Goal: Task Accomplishment & Management: Use online tool/utility

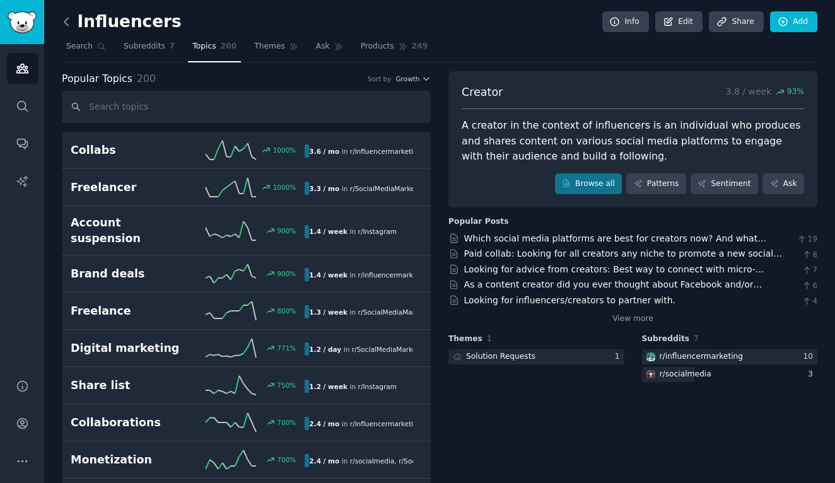
click at [66, 23] on icon at bounding box center [66, 22] width 4 height 8
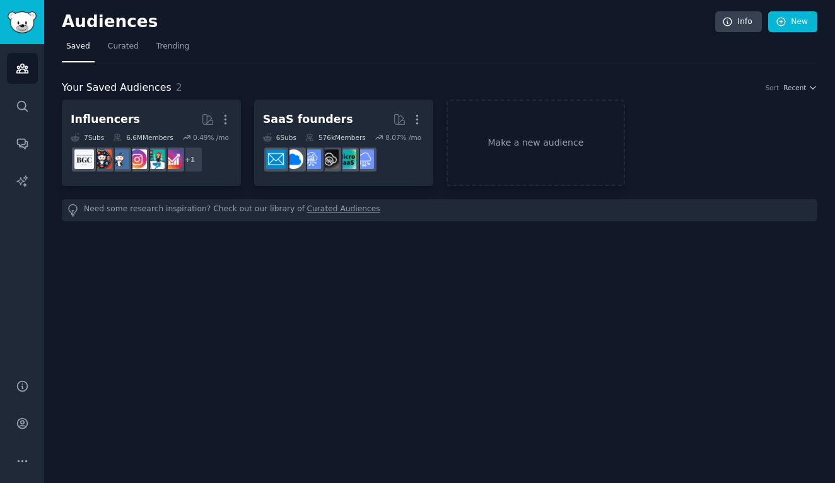
click at [78, 45] on span "Saved" at bounding box center [78, 46] width 24 height 11
click at [24, 66] on icon "Sidebar" at bounding box center [21, 68] width 11 height 9
click at [28, 108] on icon "Sidebar" at bounding box center [22, 106] width 13 height 13
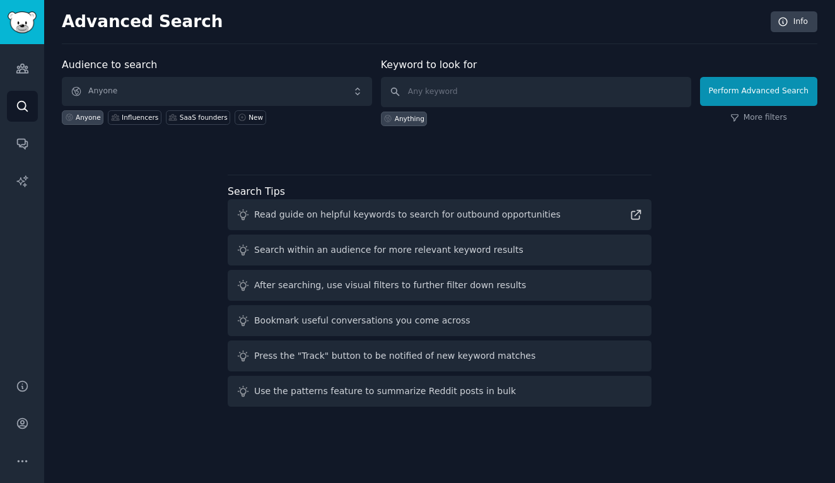
click at [199, 93] on span "Anyone" at bounding box center [217, 91] width 310 height 29
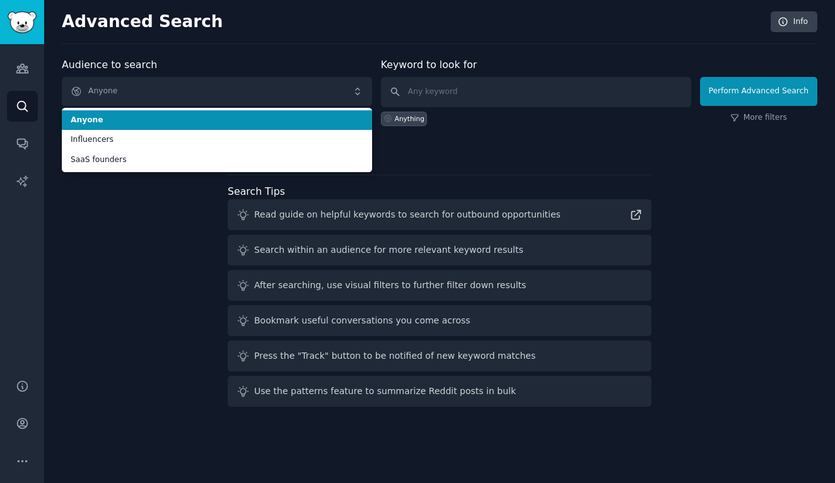
click at [199, 93] on span "Anyone" at bounding box center [217, 91] width 310 height 29
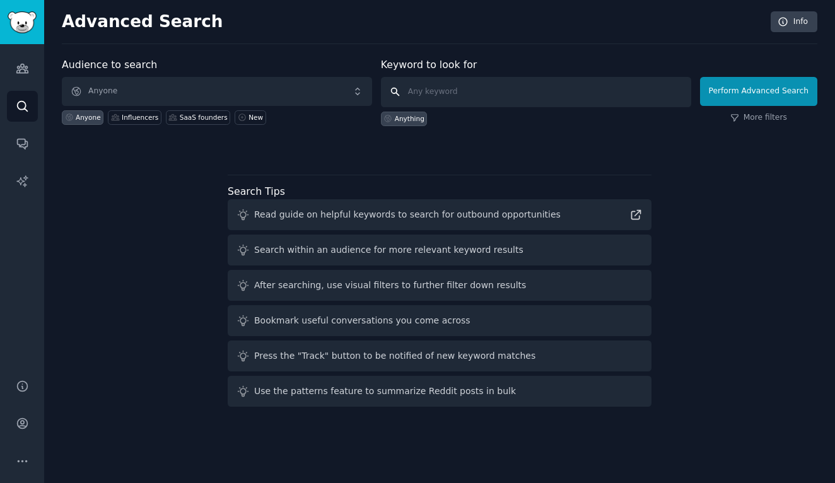
click at [462, 91] on input "text" at bounding box center [536, 92] width 310 height 30
type input "f"
type input "livestock"
click at [761, 91] on button "Perform Advanced Search" at bounding box center [758, 91] width 117 height 29
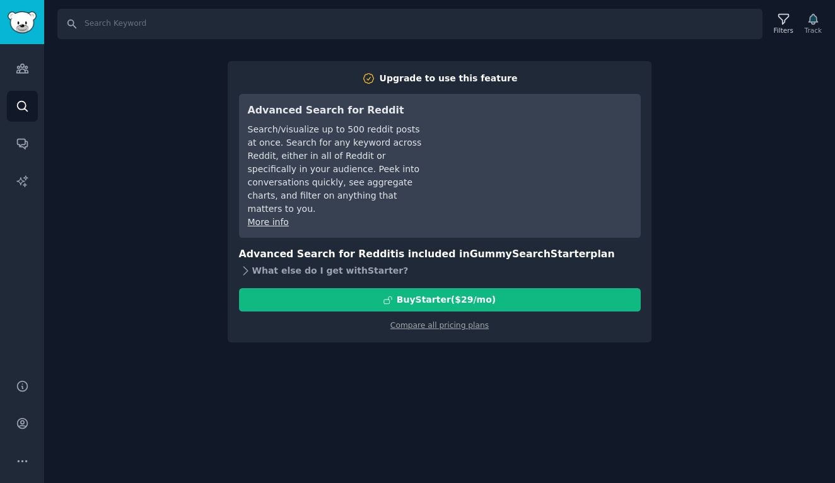
click at [249, 264] on icon at bounding box center [245, 270] width 13 height 13
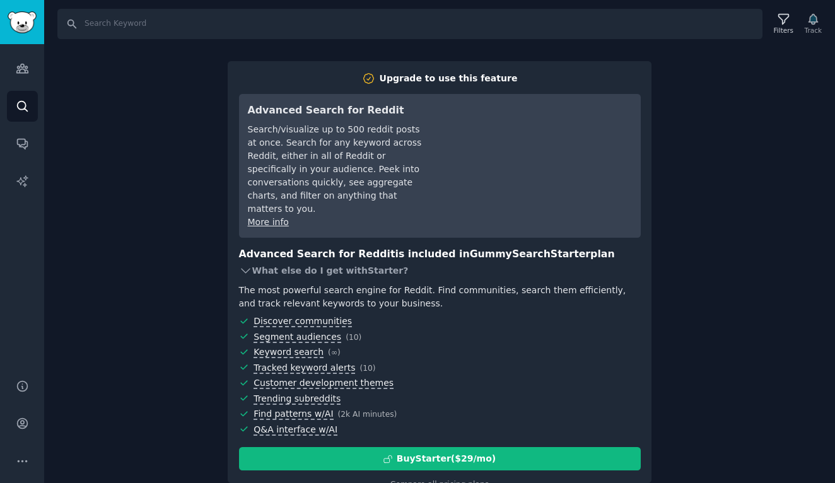
scroll to position [4, 0]
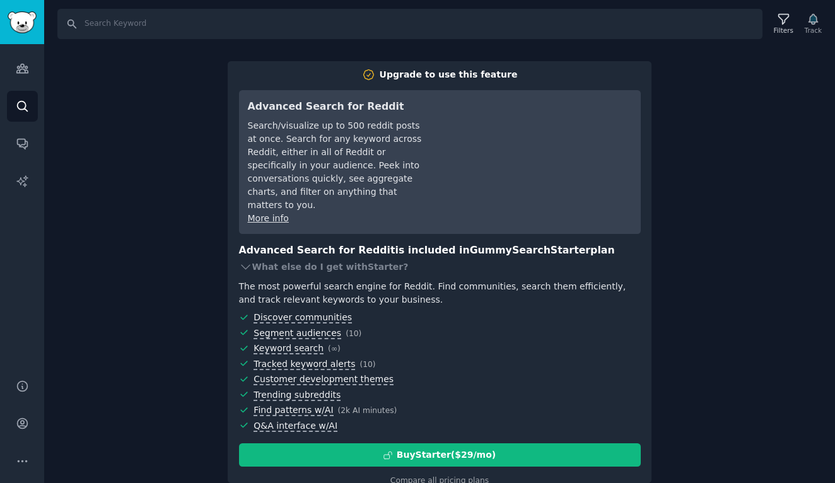
click at [121, 235] on div "Search Filters Track Upgrade to use this feature Advanced Search for Reddit Sea…" at bounding box center [439, 241] width 791 height 483
click at [103, 24] on input "Search" at bounding box center [409, 24] width 705 height 30
click at [25, 65] on icon "Sidebar" at bounding box center [22, 68] width 13 height 13
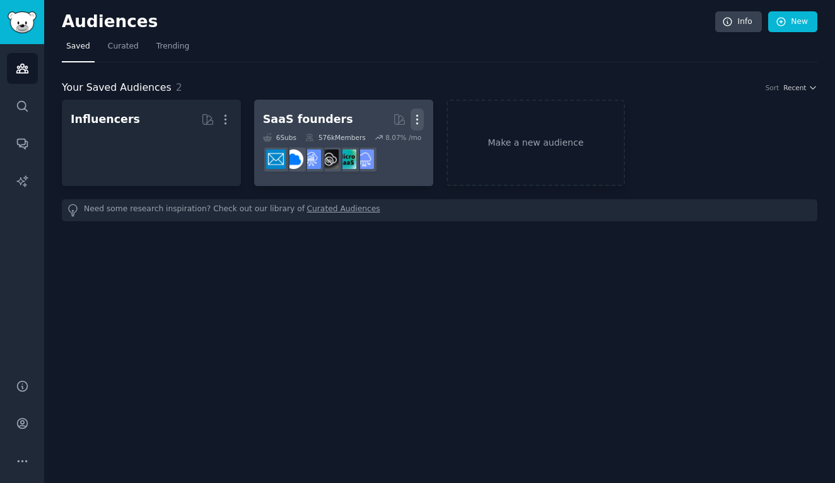
click at [423, 121] on icon "button" at bounding box center [417, 119] width 13 height 13
click at [380, 145] on p "Delete" at bounding box center [382, 145] width 29 height 13
click at [374, 144] on p "Delete" at bounding box center [382, 145] width 29 height 13
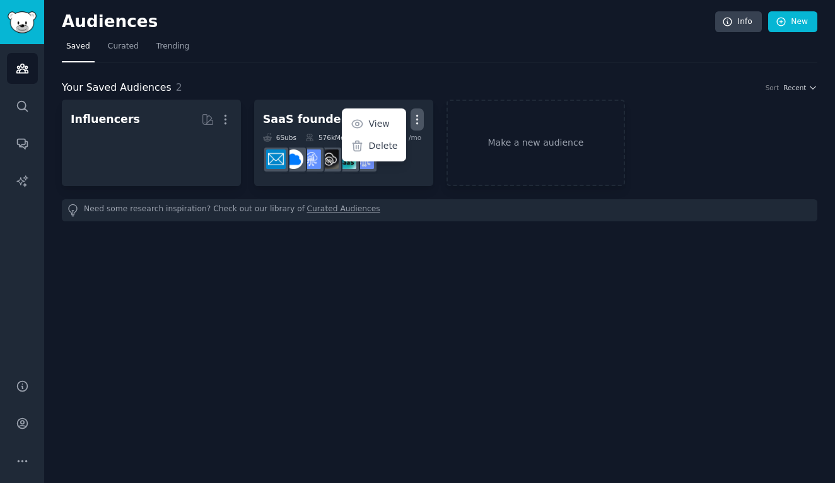
click at [486, 238] on div "Audiences Info New Saved Curated Trending Your Saved Audiences 2 Sort Recent In…" at bounding box center [439, 241] width 791 height 483
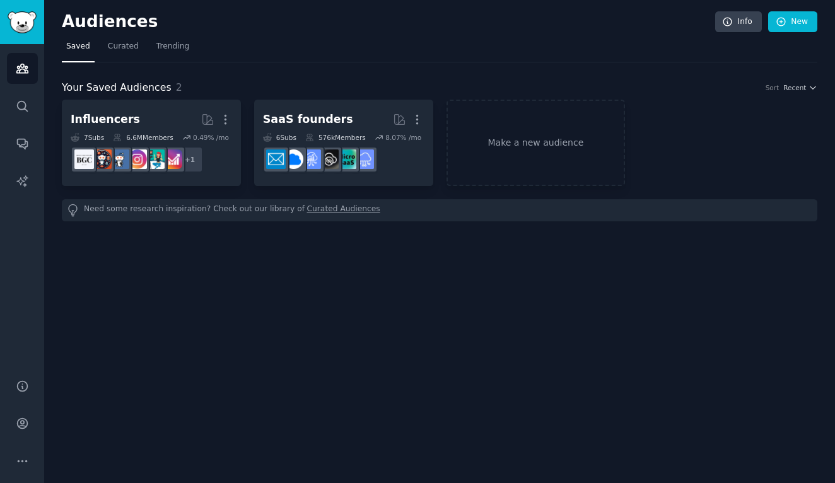
click at [362, 93] on div "Your Saved Audiences 2 Sort Recent" at bounding box center [440, 88] width 756 height 16
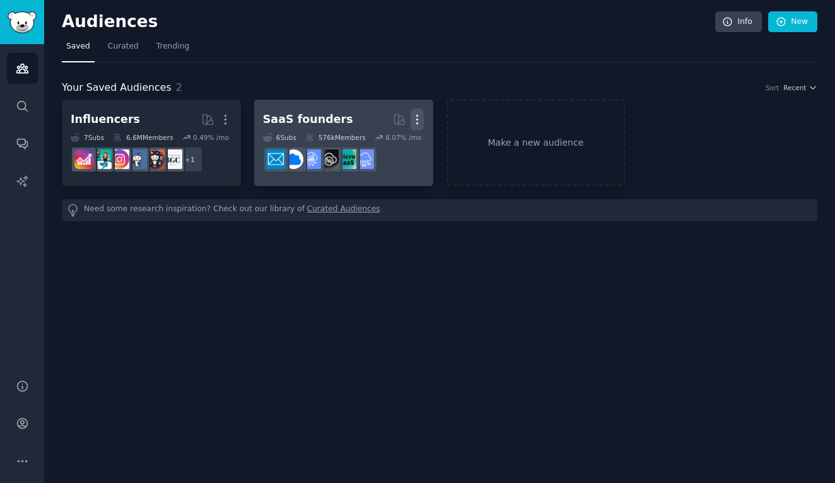
click at [419, 117] on icon "button" at bounding box center [417, 119] width 13 height 13
click at [378, 144] on p "Delete" at bounding box center [382, 145] width 29 height 13
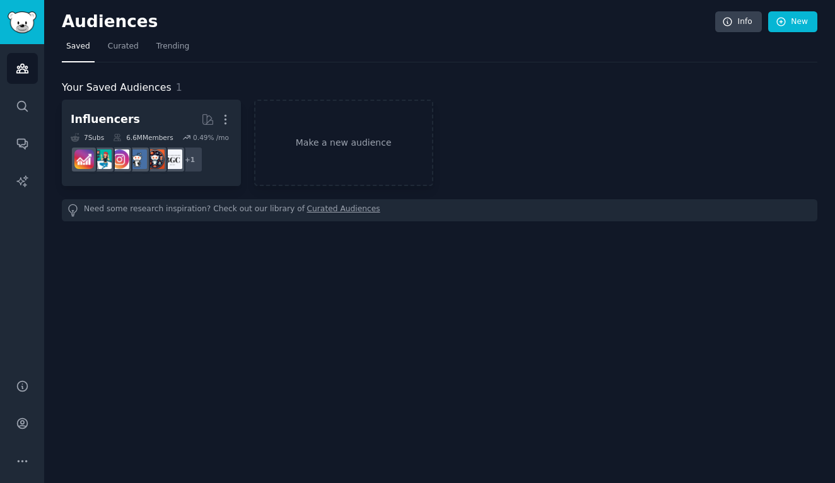
click at [446, 260] on div "Audiences Info New Saved Curated Trending Your Saved Audiences 1 Influencers Mo…" at bounding box center [439, 241] width 791 height 483
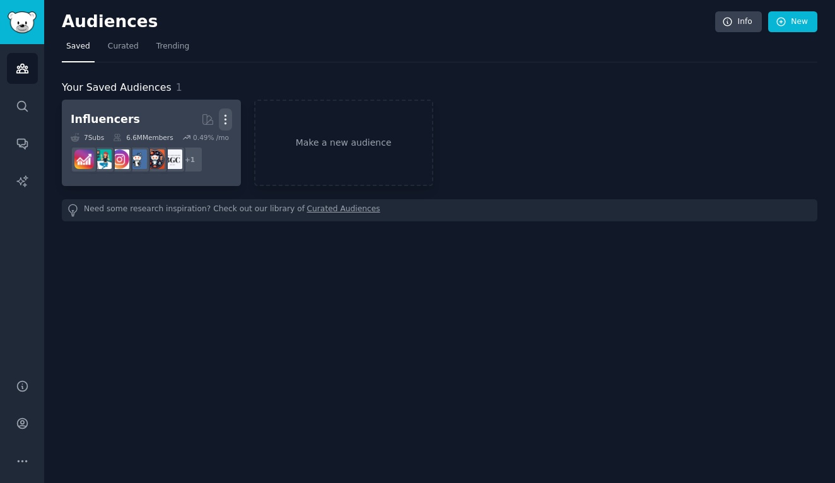
click at [227, 119] on icon "button" at bounding box center [225, 119] width 13 height 13
click at [183, 143] on p "Delete" at bounding box center [191, 145] width 29 height 13
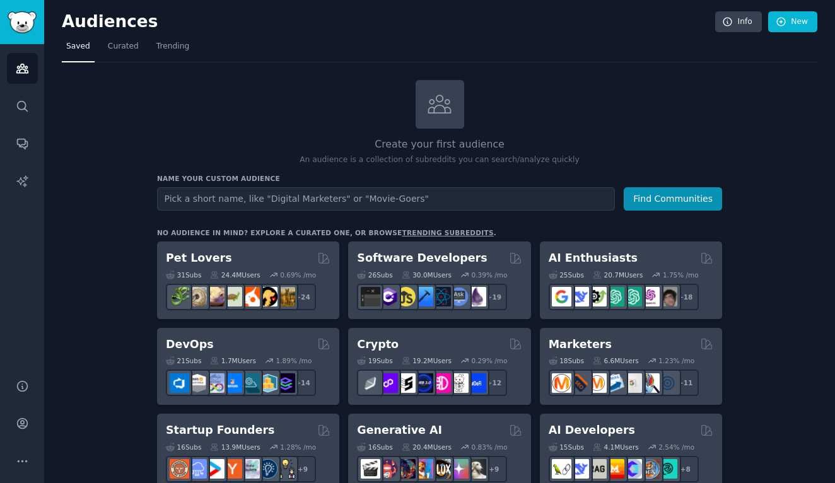
click at [394, 193] on input "text" at bounding box center [386, 198] width 458 height 23
type input "i"
click at [674, 197] on button "Find Communities" at bounding box center [673, 198] width 98 height 23
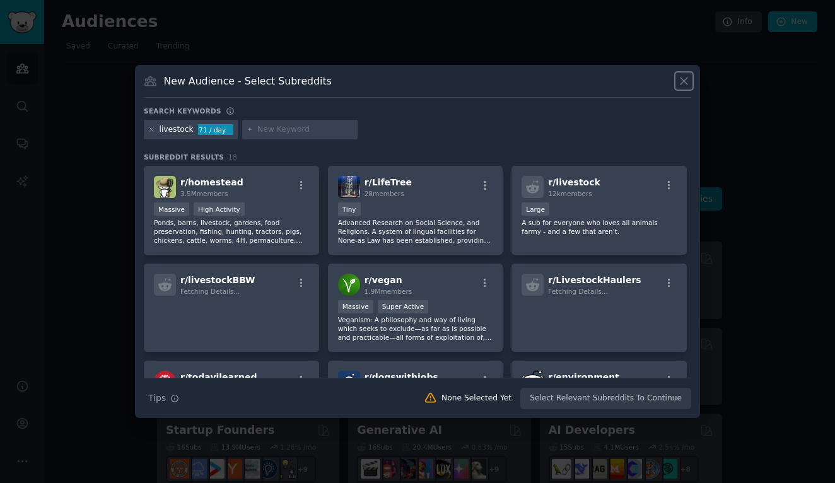
click at [684, 80] on icon at bounding box center [684, 81] width 7 height 7
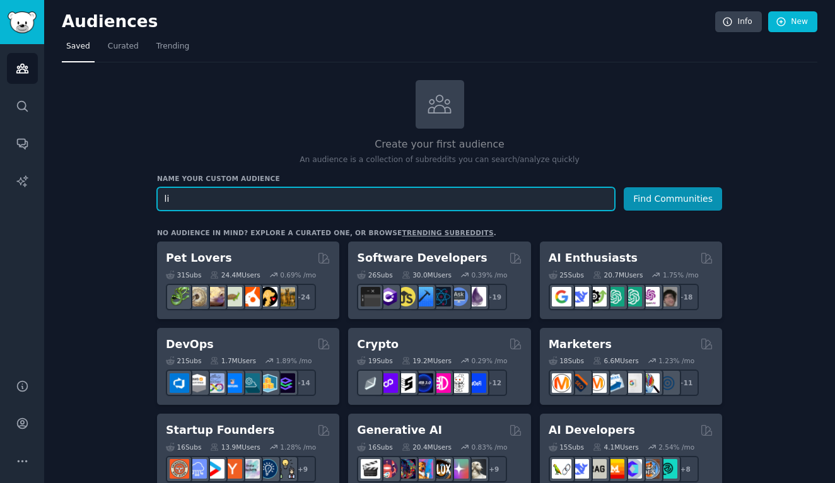
type input "l"
type input "pecuaria"
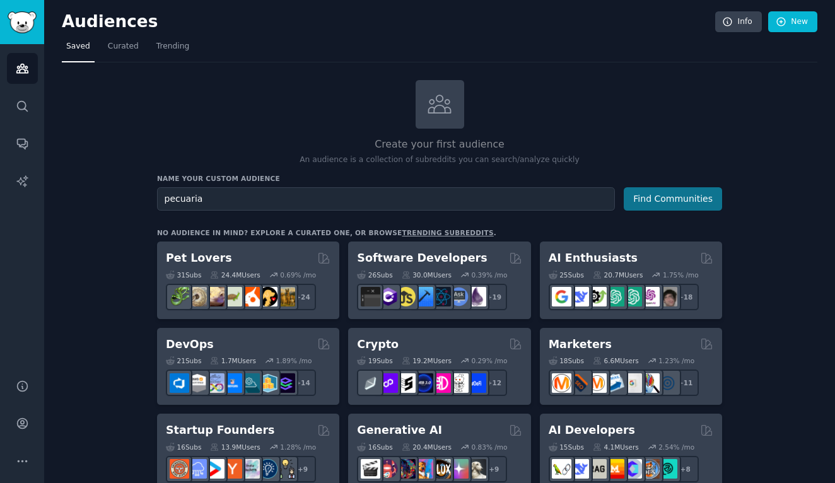
click at [670, 196] on button "Find Communities" at bounding box center [673, 198] width 98 height 23
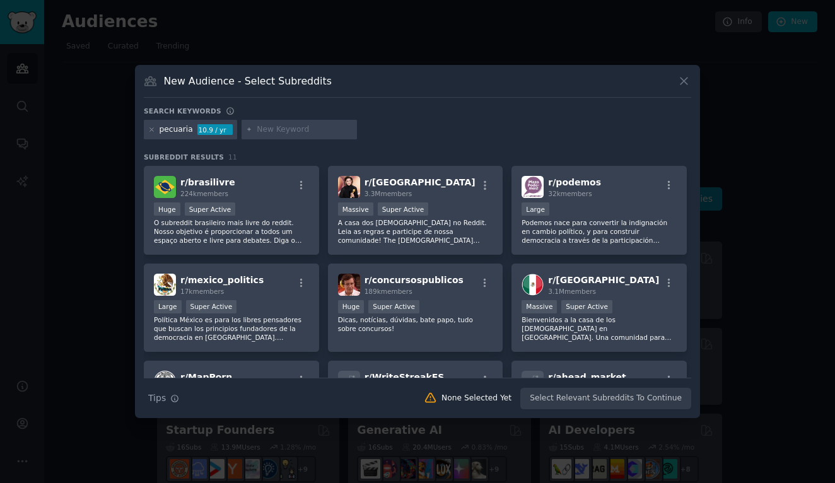
click at [687, 81] on icon at bounding box center [684, 80] width 13 height 13
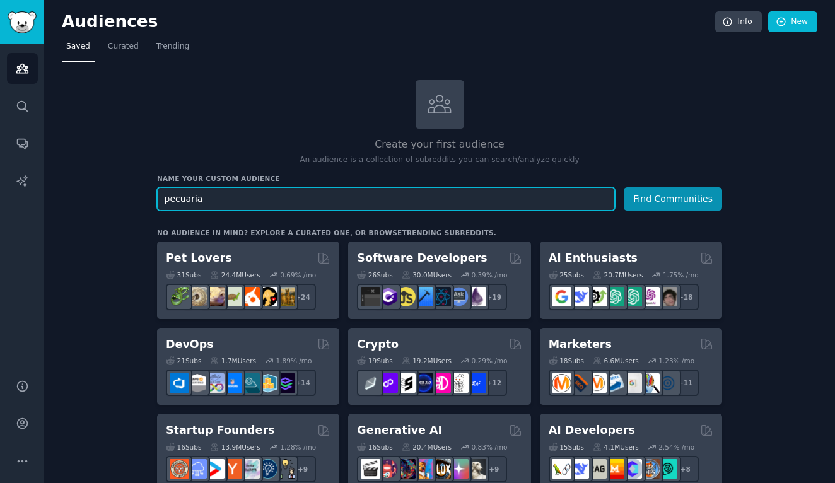
drag, startPoint x: 281, startPoint y: 198, endPoint x: 129, endPoint y: 181, distance: 153.0
